Goal: Information Seeking & Learning: Learn about a topic

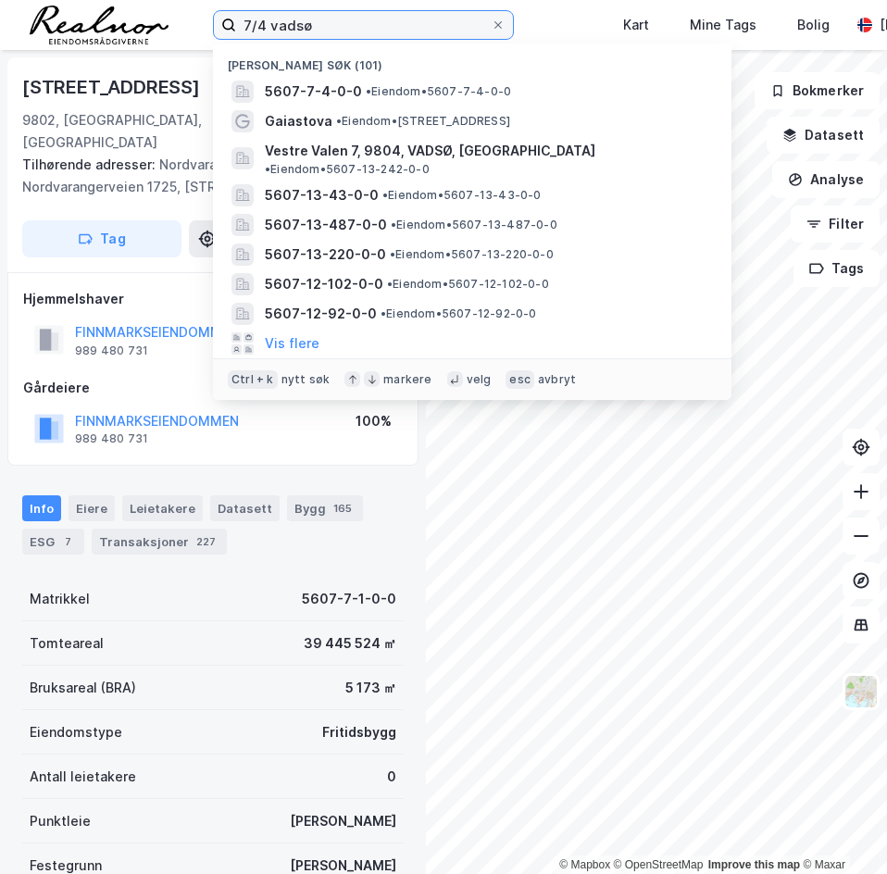
drag, startPoint x: 339, startPoint y: 31, endPoint x: -2, endPoint y: 15, distance: 341.0
click at [0, 15] on html "7/4 [PERSON_NAME] søk (101) 5607-7-4-0-0 • Eiendom • 5607-7-4-0-0 Gaiastova • E…" at bounding box center [443, 437] width 887 height 874
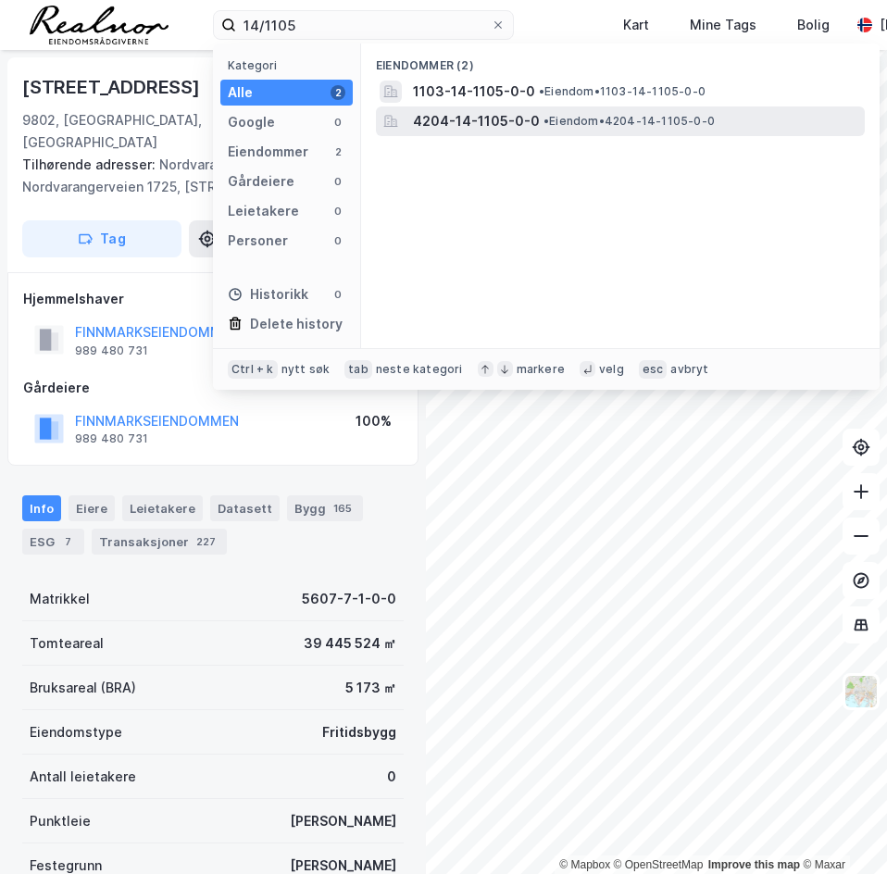
click at [469, 124] on span "4204-14-1105-0-0" at bounding box center [476, 121] width 127 height 22
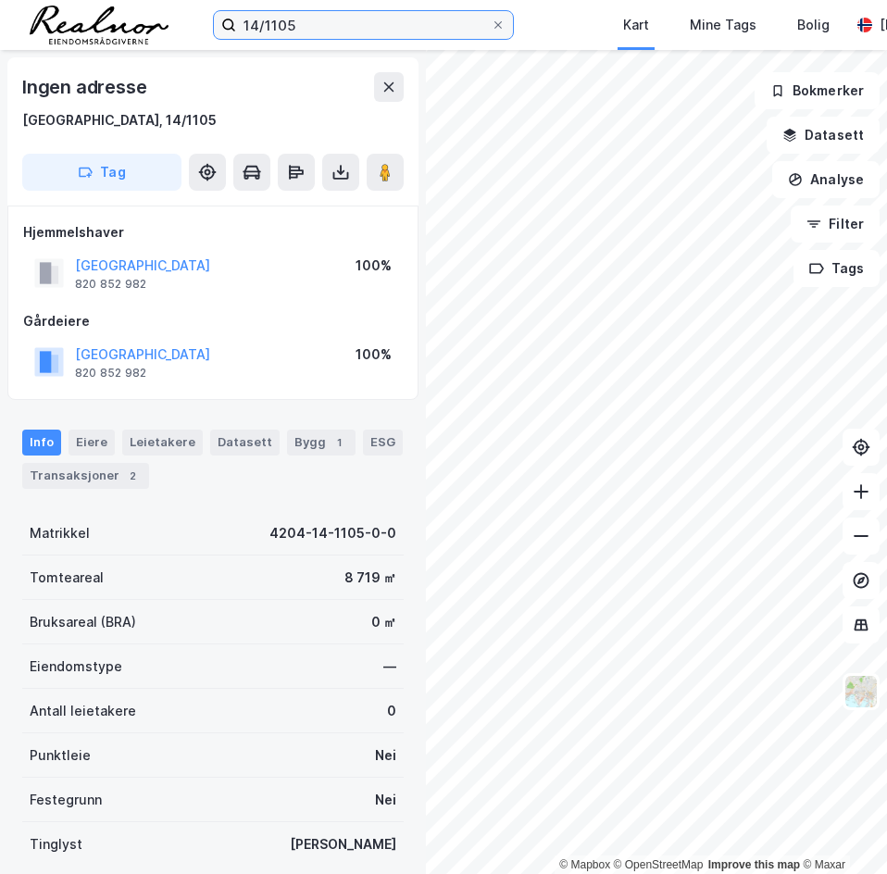
click at [394, 32] on input "14/1105" at bounding box center [363, 25] width 255 height 28
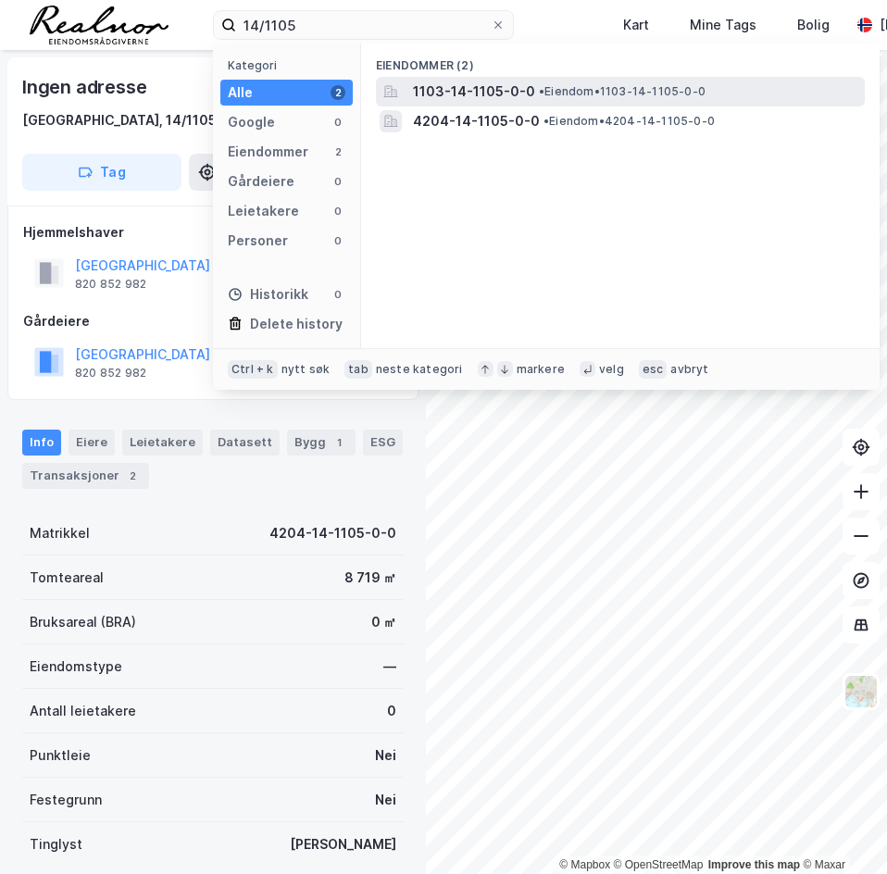
click at [455, 90] on span "1103-14-1105-0-0" at bounding box center [474, 92] width 122 height 22
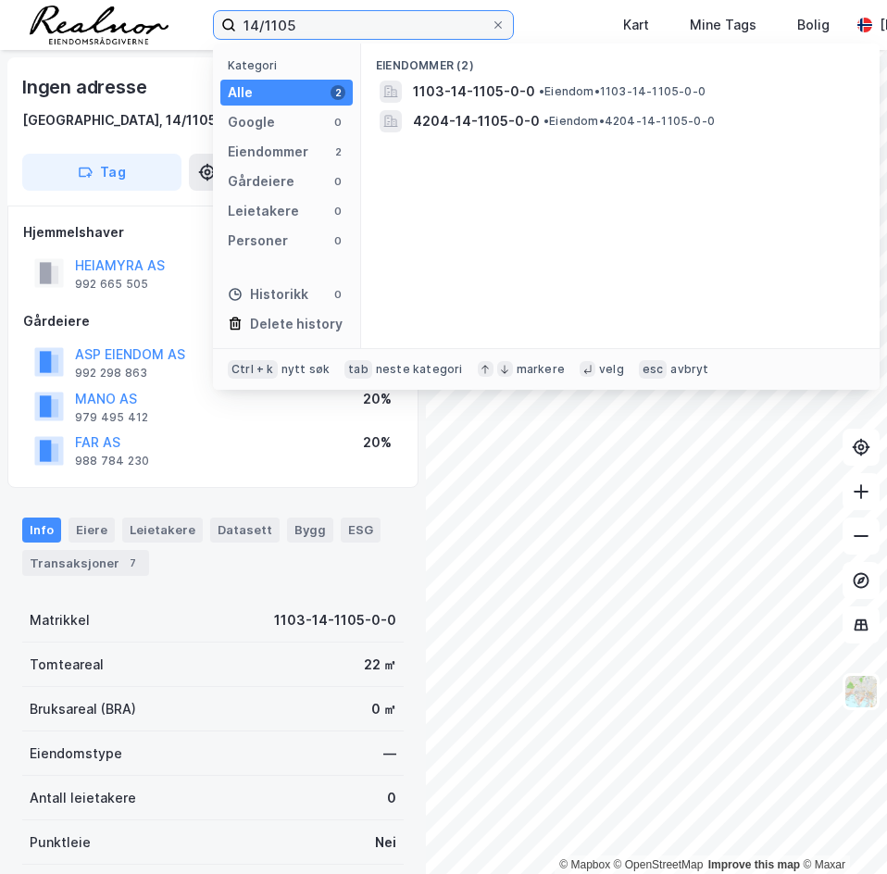
drag, startPoint x: 346, startPoint y: 25, endPoint x: 267, endPoint y: 20, distance: 79.7
click at [267, 20] on input "14/1105" at bounding box center [363, 25] width 255 height 28
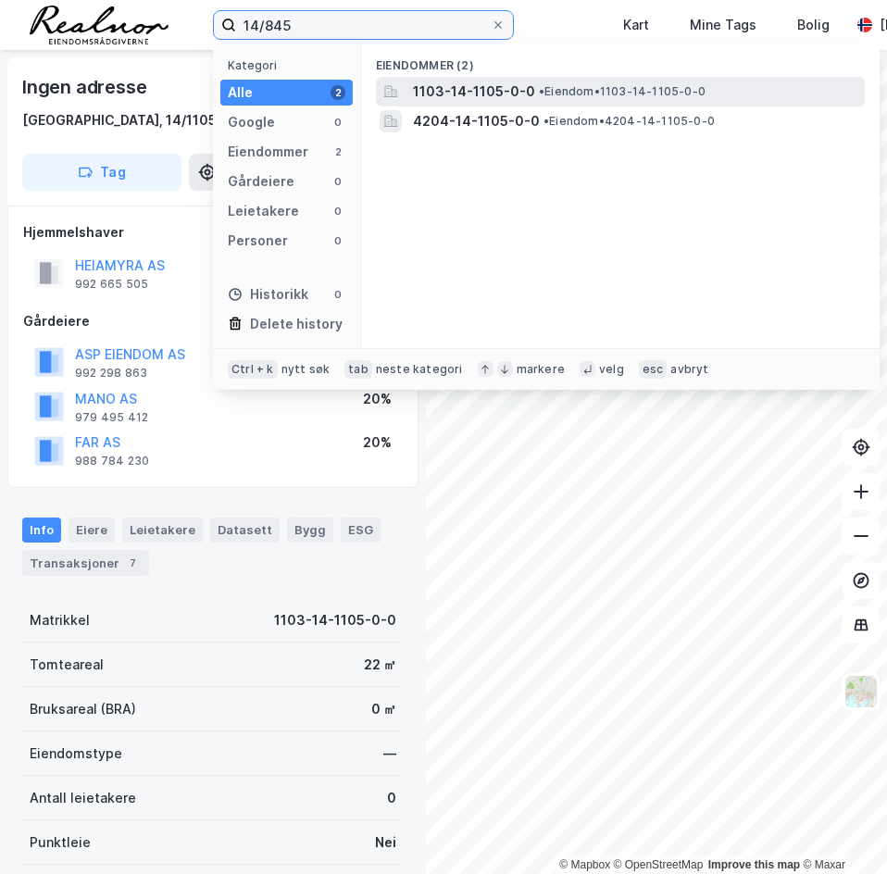
type input "14/845"
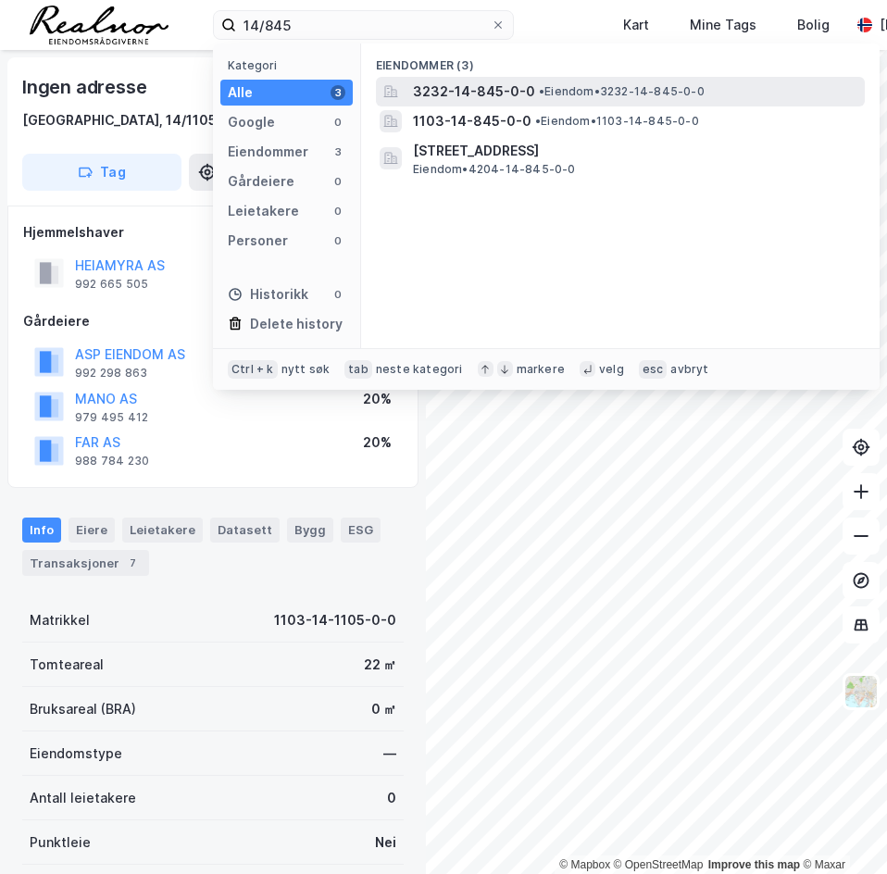
click at [522, 83] on span "3232-14-845-0-0" at bounding box center [474, 92] width 122 height 22
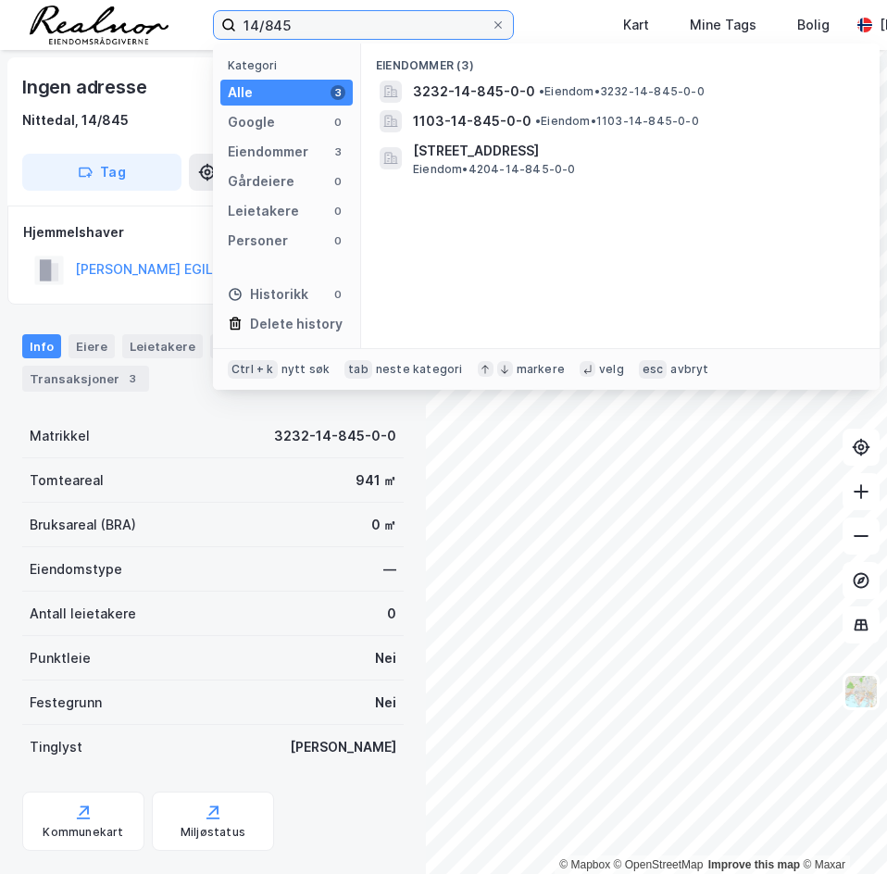
click at [318, 24] on input "14/845" at bounding box center [363, 25] width 255 height 28
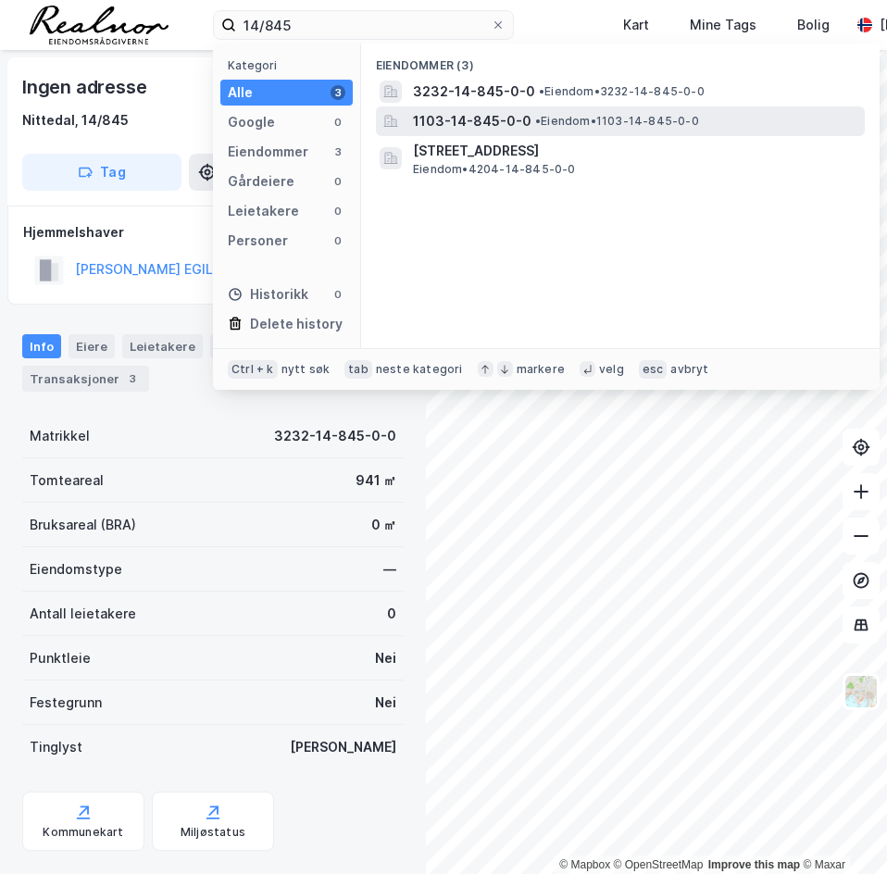
click at [442, 125] on span "1103-14-845-0-0" at bounding box center [472, 121] width 118 height 22
